Goal: Task Accomplishment & Management: Manage account settings

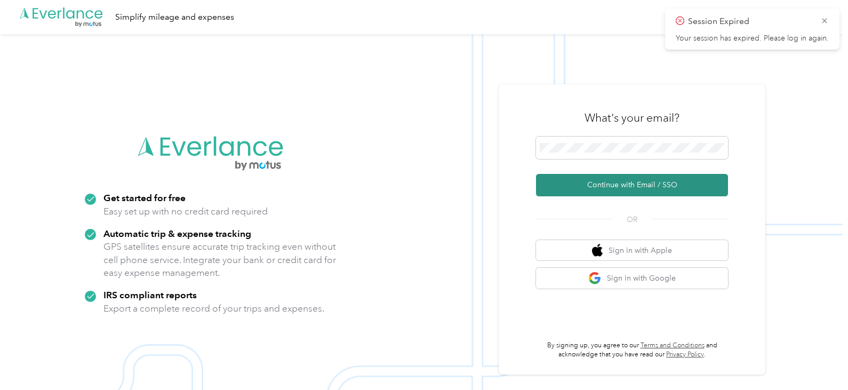
click at [632, 182] on button "Continue with Email / SSO" at bounding box center [632, 185] width 192 height 22
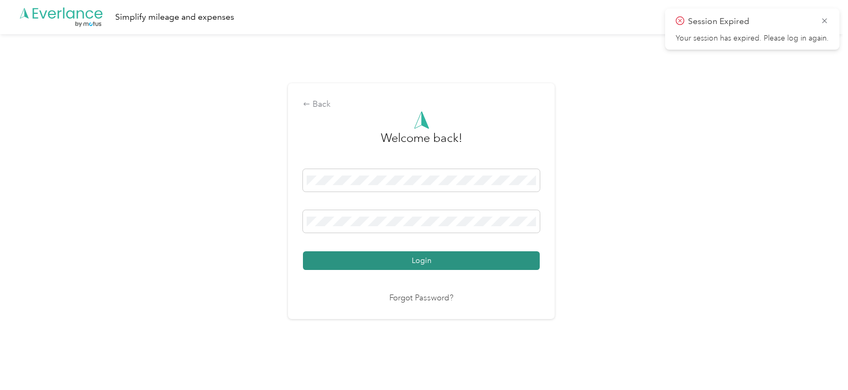
click at [421, 259] on button "Login" at bounding box center [421, 260] width 237 height 19
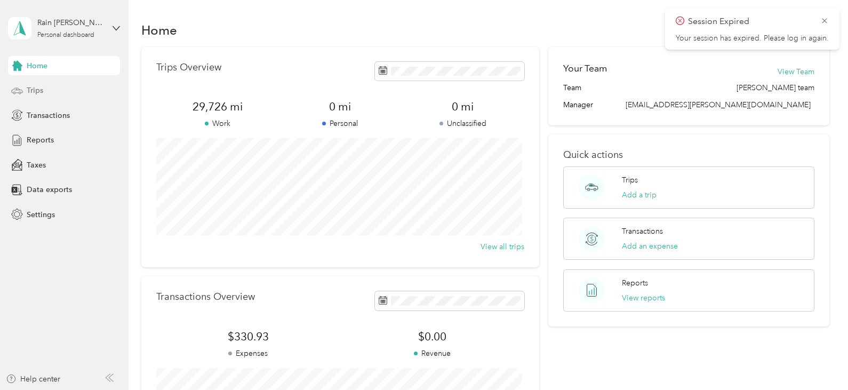
click at [27, 92] on span "Trips" at bounding box center [35, 90] width 17 height 11
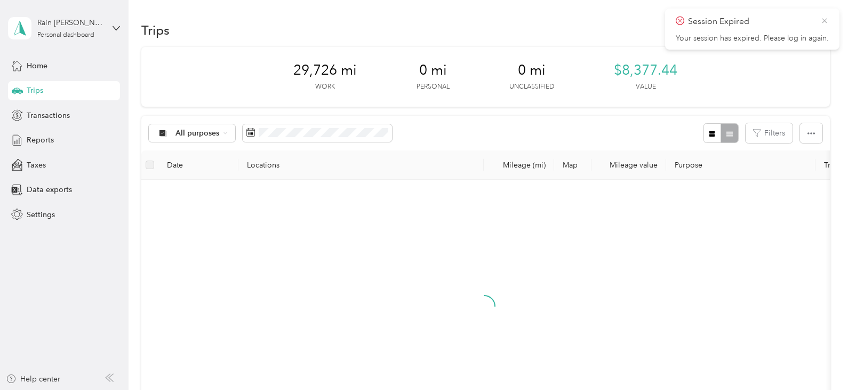
click at [826, 19] on icon at bounding box center [824, 20] width 5 height 5
click at [798, 30] on button "New trip" at bounding box center [801, 30] width 57 height 19
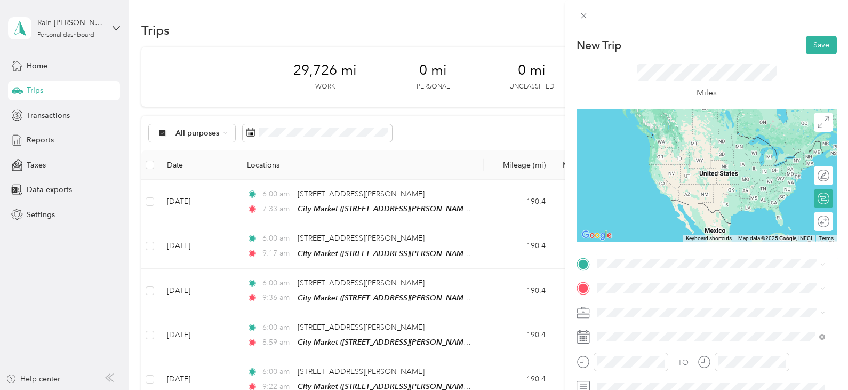
click at [714, 133] on span "[STREET_ADDRESS][PERSON_NAME][US_STATE]" at bounding box center [700, 128] width 166 height 10
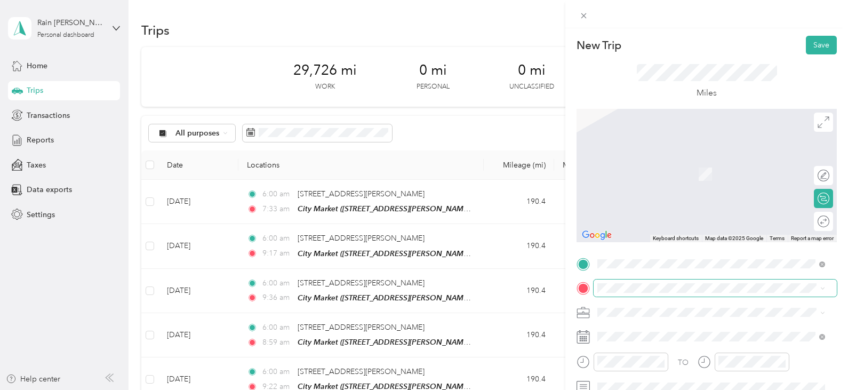
click at [621, 293] on span at bounding box center [714, 287] width 243 height 17
click at [718, 167] on div "TEAM City Market [STREET_ADDRESS][PERSON_NAME]" at bounding box center [680, 164] width 127 height 26
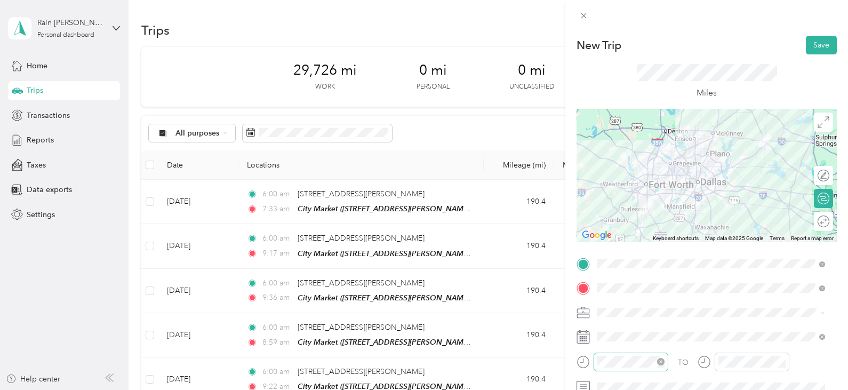
click at [661, 360] on icon "close-circle" at bounding box center [660, 361] width 7 height 7
click at [631, 360] on div at bounding box center [630, 361] width 75 height 19
drag, startPoint x: 631, startPoint y: 370, endPoint x: 703, endPoint y: 359, distance: 72.8
click at [703, 359] on div at bounding box center [743, 361] width 92 height 19
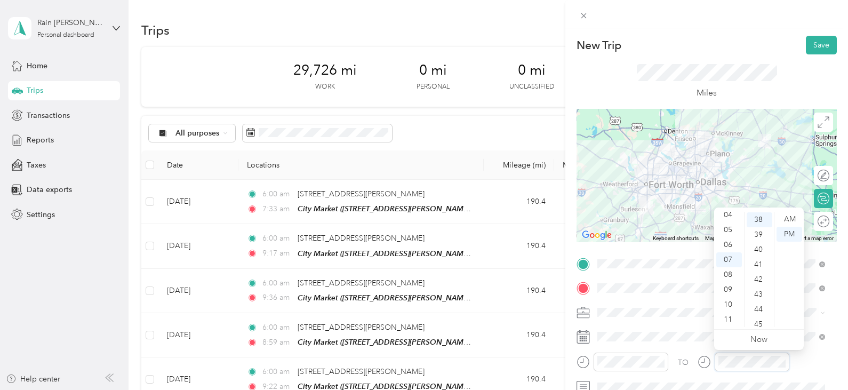
scroll to position [567, 0]
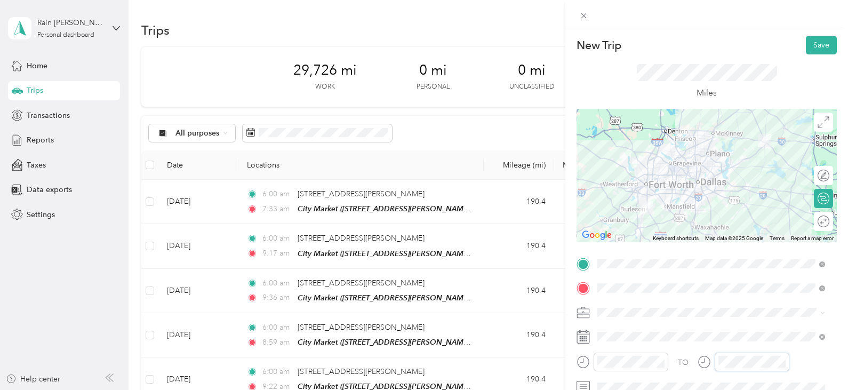
click at [690, 358] on div "TO" at bounding box center [706, 365] width 260 height 26
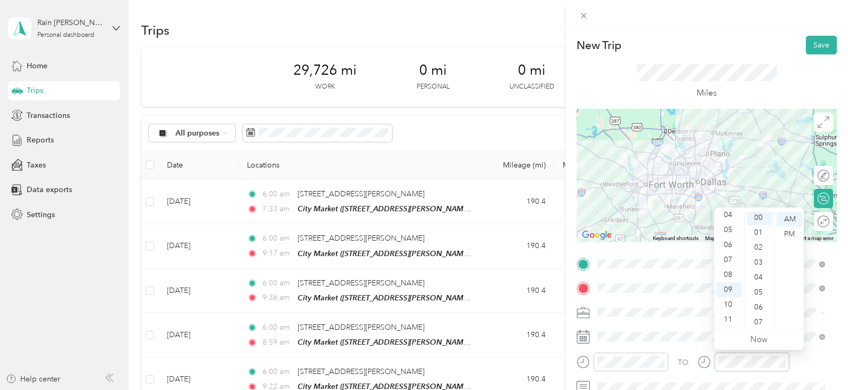
scroll to position [0, 0]
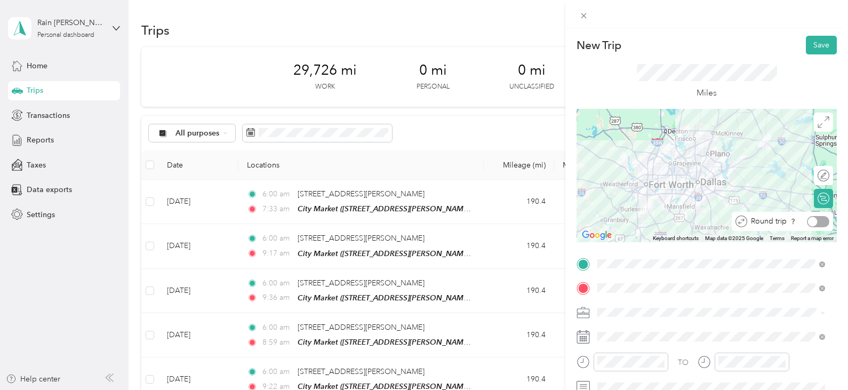
click at [817, 224] on div at bounding box center [818, 221] width 22 height 11
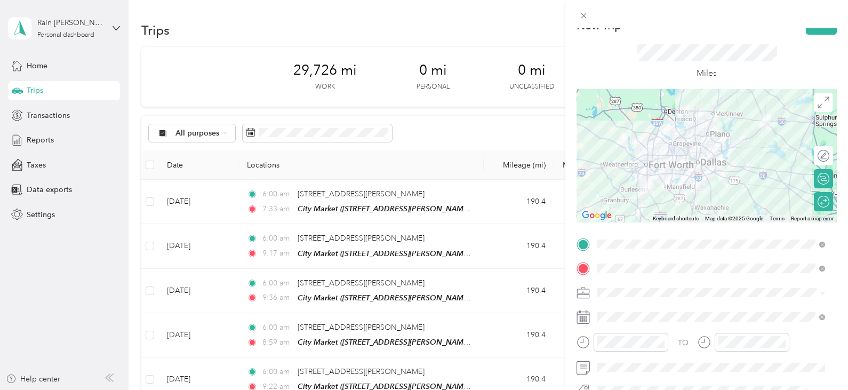
scroll to position [21, 0]
click at [818, 46] on div "Miles" at bounding box center [706, 60] width 260 height 54
click at [817, 29] on button "Save" at bounding box center [821, 23] width 31 height 19
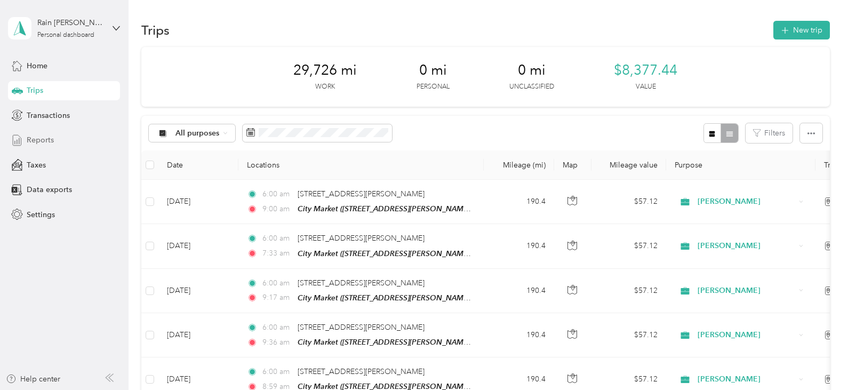
click at [37, 138] on span "Reports" at bounding box center [40, 139] width 27 height 11
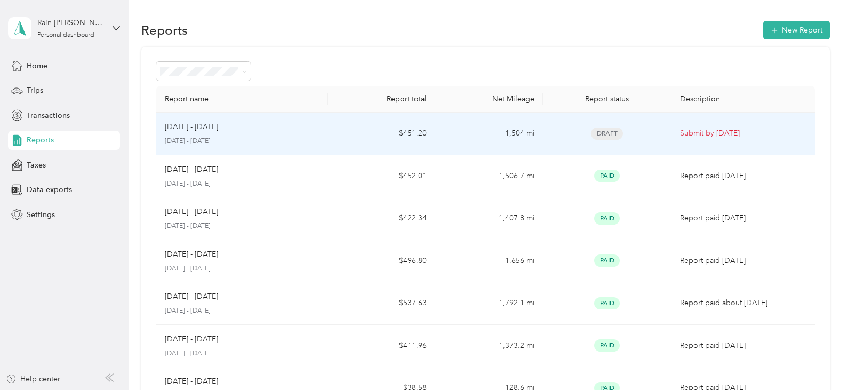
click at [229, 133] on div "[DATE] - [DATE] [DATE] - [DATE]" at bounding box center [242, 133] width 155 height 25
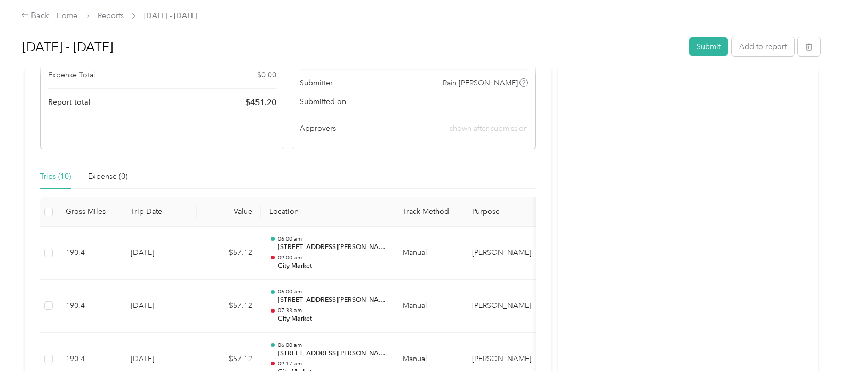
scroll to position [176, 0]
click at [115, 12] on link "Reports" at bounding box center [111, 15] width 26 height 9
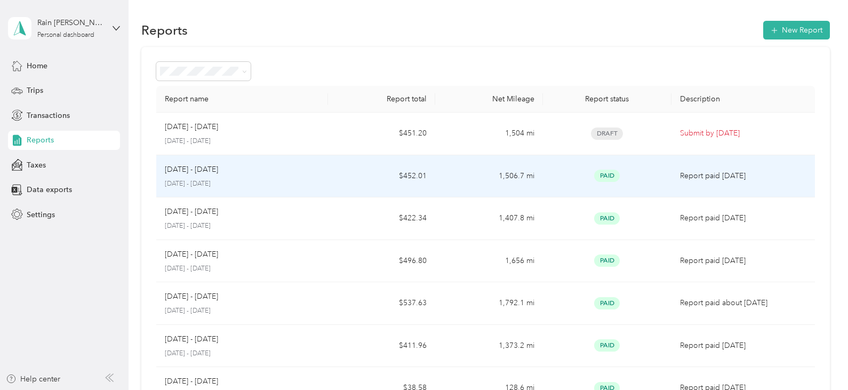
click at [411, 173] on td "$452.01" at bounding box center [381, 176] width 107 height 43
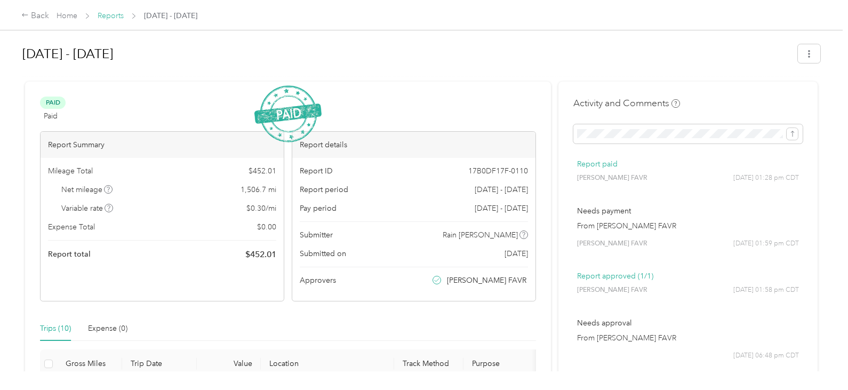
click at [115, 16] on link "Reports" at bounding box center [111, 15] width 26 height 9
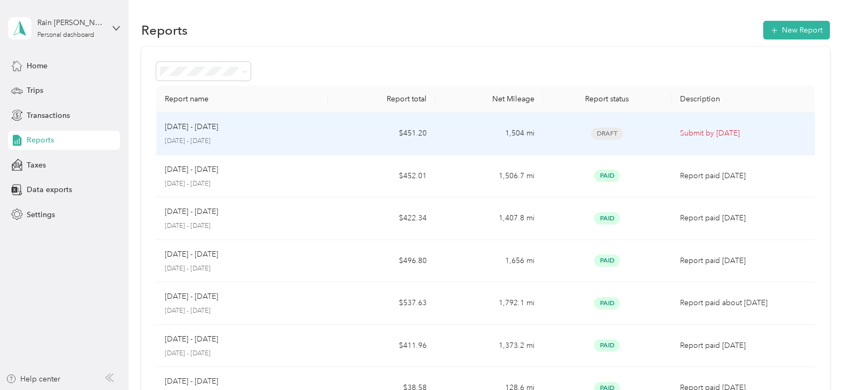
click at [682, 129] on p "Submit by [DATE]" at bounding box center [743, 133] width 126 height 12
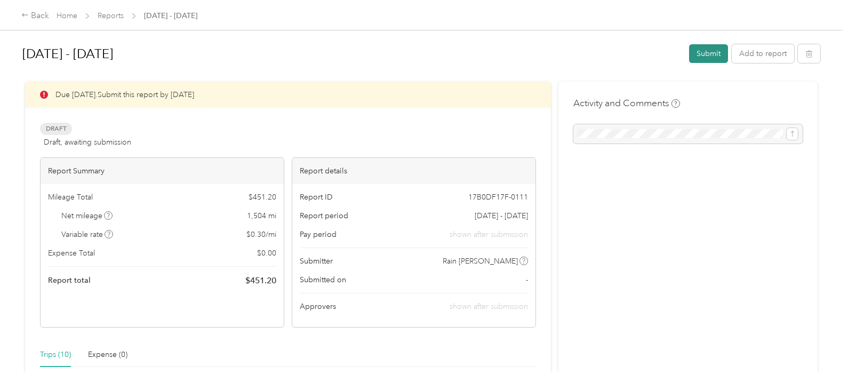
click at [705, 49] on button "Submit" at bounding box center [708, 53] width 39 height 19
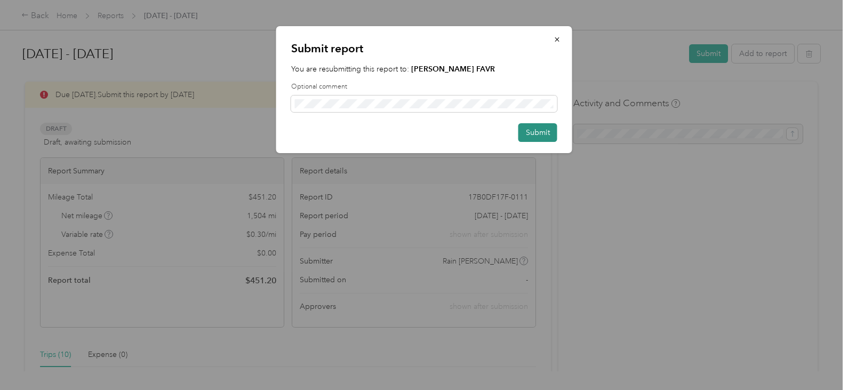
click at [535, 135] on button "Submit" at bounding box center [537, 132] width 39 height 19
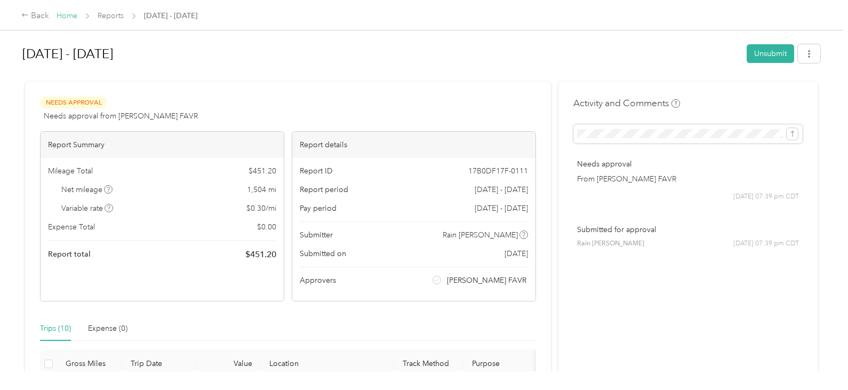
click at [66, 20] on link "Home" at bounding box center [67, 15] width 21 height 9
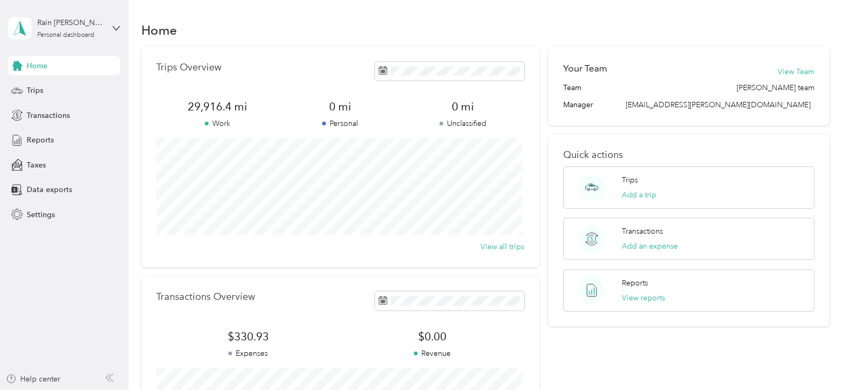
click at [108, 29] on div "Rain [PERSON_NAME] Personal dashboard" at bounding box center [64, 28] width 112 height 37
click at [57, 86] on div "Log out" at bounding box center [38, 81] width 41 height 11
